Goal: Transaction & Acquisition: Purchase product/service

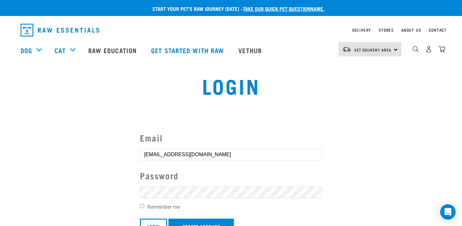
type input "[EMAIL_ADDRESS][DOMAIN_NAME]"
click at [164, 199] on form "Email [EMAIL_ADDRESS][DOMAIN_NAME] Password Remember me Login Create Account" at bounding box center [231, 182] width 182 height 103
click at [154, 226] on input "Login" at bounding box center [153, 226] width 27 height 15
type input "[EMAIL_ADDRESS][DOMAIN_NAME]"
click at [0, 191] on article "Invalid username or password." at bounding box center [0, 113] width 0 height 226
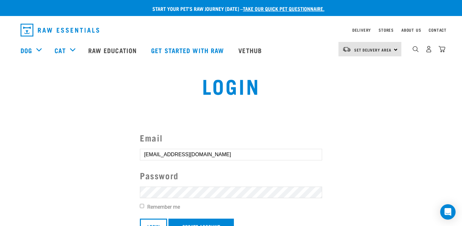
click at [0, 191] on article "Invalid username or password." at bounding box center [0, 113] width 0 height 226
click at [15, 101] on button "delete" at bounding box center [11, 98] width 6 height 6
click at [165, 185] on form "Email kelseyjmcinnes@gmail.com Password Remember me Login Create Account Invali…" at bounding box center [231, 190] width 182 height 118
click at [165, 184] on form "Email kelseyjmcinnes@gmail.com Password Remember me Login Create Account Invali…" at bounding box center [231, 190] width 182 height 118
click at [154, 226] on input "Login" at bounding box center [153, 226] width 27 height 15
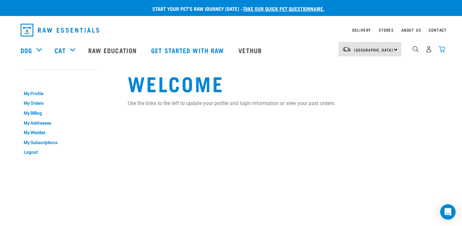
click at [441, 52] on img "dropdown navigation" at bounding box center [441, 49] width 7 height 7
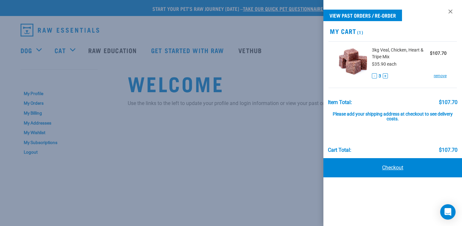
click at [395, 170] on link "Checkout" at bounding box center [392, 167] width 139 height 19
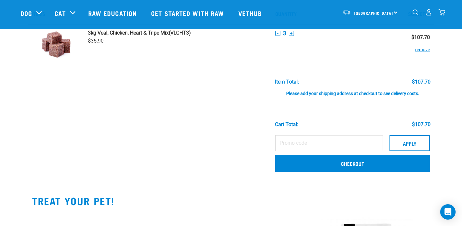
scroll to position [46, 0]
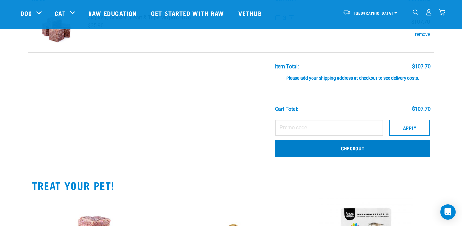
click at [378, 155] on link "Checkout" at bounding box center [352, 148] width 155 height 17
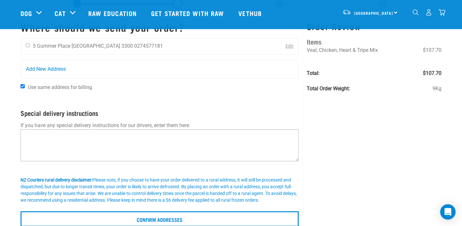
scroll to position [29, 0]
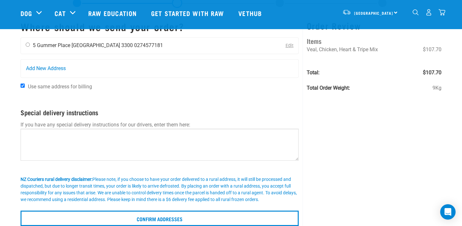
click at [27, 49] on div "[PERSON_NAME] [STREET_ADDRESS] [GEOGRAPHIC_DATA] 3300 0274577181" at bounding box center [94, 46] width 147 height 16
click at [28, 43] on div "[PERSON_NAME] [STREET_ADDRESS] [GEOGRAPHIC_DATA] 3300 0274577181" at bounding box center [94, 46] width 147 height 16
click at [28, 42] on div "Kelsey McInnes 5 Gummer Place Waikato 3300 0274577181" at bounding box center [94, 46] width 147 height 16
click at [28, 46] on input "radio" at bounding box center [28, 45] width 4 height 4
radio input "true"
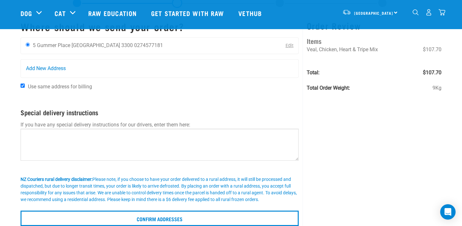
click at [2, 65] on div "Start your pet’s raw journey today – take our quick pet questionnaire. Delivery…" at bounding box center [231, 99] width 462 height 256
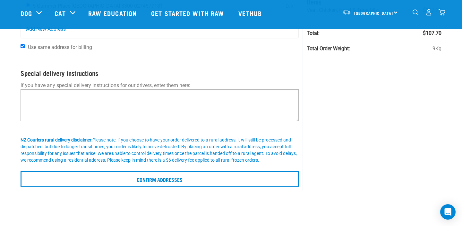
scroll to position [69, 0]
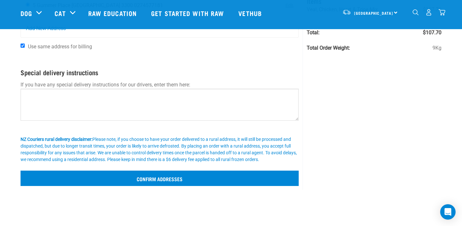
click at [118, 185] on input "Confirm addresses" at bounding box center [160, 178] width 278 height 15
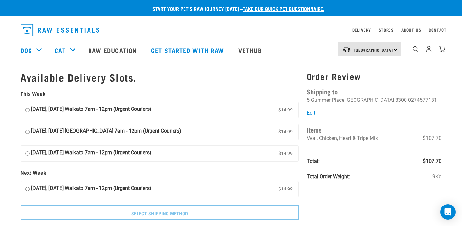
click at [26, 107] on input "24 September, Wednesday Waikato 7am - 12pm (Urgent Couriers) $14.99" at bounding box center [27, 111] width 4 height 10
radio input "true"
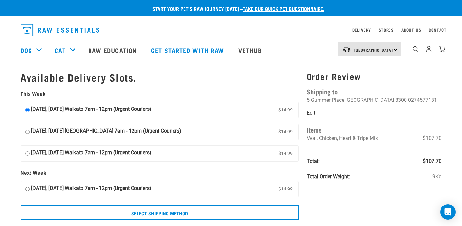
click at [312, 112] on link "Edit" at bounding box center [311, 113] width 9 height 6
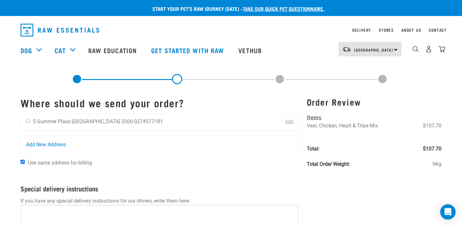
click at [289, 123] on link "Edit" at bounding box center [289, 121] width 8 height 5
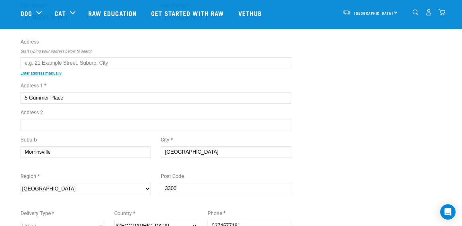
scroll to position [55, 0]
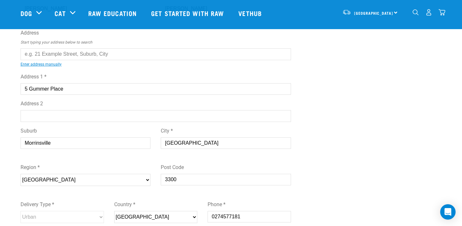
click at [182, 145] on input "Waikato" at bounding box center [226, 144] width 130 height 12
type input "Morrinsville"
click at [79, 148] on input "Morrinsville" at bounding box center [86, 144] width 130 height 12
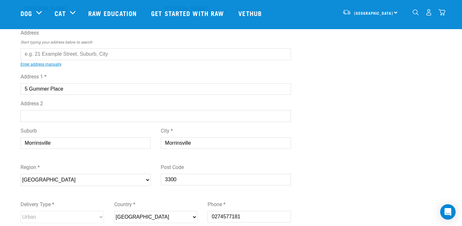
click at [79, 148] on input "Morrinsville" at bounding box center [86, 144] width 130 height 12
click at [376, 122] on div "Edit Address First Name * Kelsey Last Name * McInnes Address Start typing your …" at bounding box center [230, 138] width 431 height 348
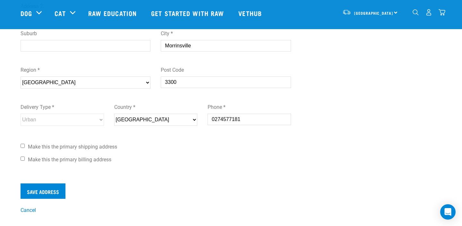
scroll to position [153, 0]
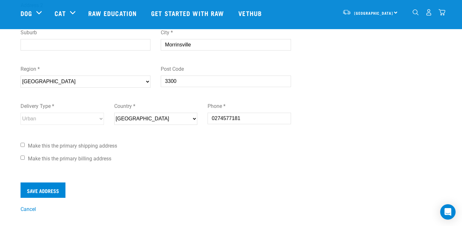
click at [24, 145] on label "Make this the primary shipping address" at bounding box center [156, 146] width 270 height 8
click at [24, 145] on input "Make this the primary shipping address" at bounding box center [23, 145] width 4 height 4
checkbox input "true"
click at [22, 157] on input "Make this the primary billing address" at bounding box center [23, 158] width 4 height 4
checkbox input "true"
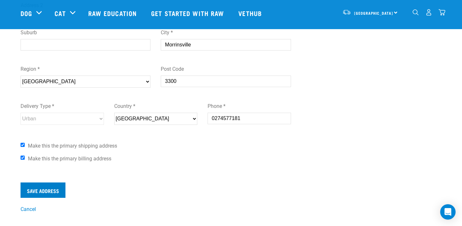
click at [47, 194] on input "Save Address" at bounding box center [43, 190] width 45 height 15
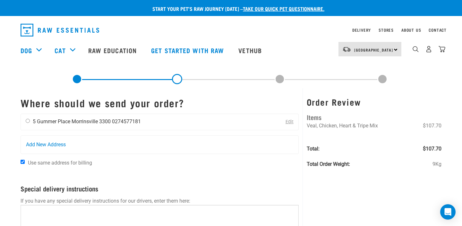
click at [26, 122] on input "radio" at bounding box center [28, 121] width 4 height 4
radio input "true"
click at [187, 177] on form "Where should we send your order? [PERSON_NAME] [STREET_ADDRESS] [GEOGRAPHIC_DAT…" at bounding box center [160, 200] width 278 height 206
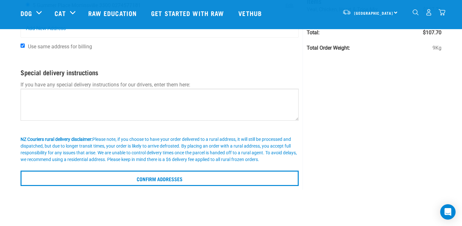
scroll to position [71, 0]
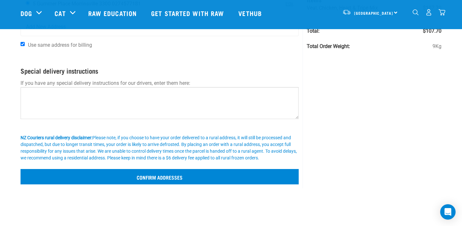
click at [171, 182] on input "Confirm addresses" at bounding box center [160, 176] width 278 height 15
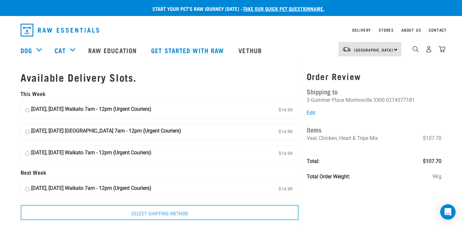
click at [26, 105] on label "[DATE], [DATE] Waikato 7am - 12pm (Urgent Couriers) $14.99" at bounding box center [159, 110] width 277 height 16
click at [26, 106] on input "[DATE], [DATE] Waikato 7am - 12pm (Urgent Couriers) $14.99" at bounding box center [27, 111] width 4 height 10
radio input "true"
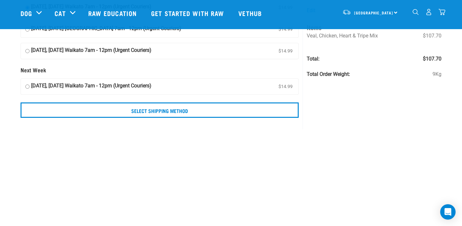
scroll to position [57, 0]
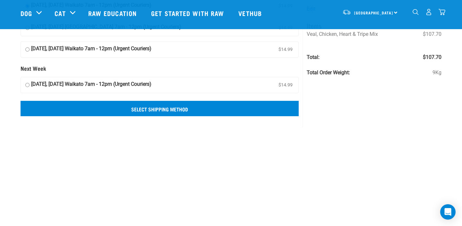
click at [159, 102] on input "Select Shipping Method" at bounding box center [160, 108] width 278 height 15
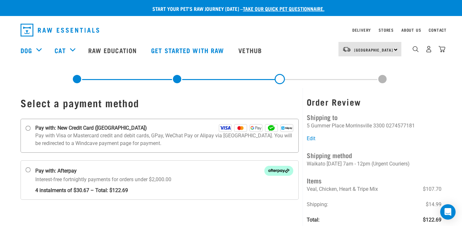
click at [28, 131] on label "Pay with: New Credit Card ([GEOGRAPHIC_DATA])" at bounding box center [160, 136] width 278 height 34
click at [28, 131] on input "Pay with: New Credit Card ([GEOGRAPHIC_DATA])" at bounding box center [28, 128] width 5 height 5
radio input "true"
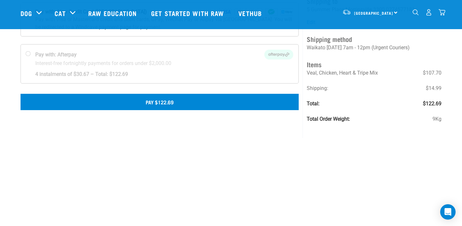
click at [177, 104] on button "Pay $122.69" at bounding box center [160, 102] width 278 height 16
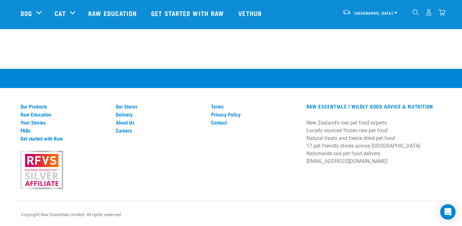
scroll to position [321, 0]
